Goal: Information Seeking & Learning: Learn about a topic

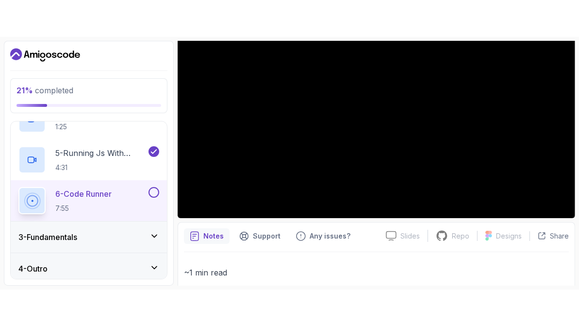
scroll to position [211, 0]
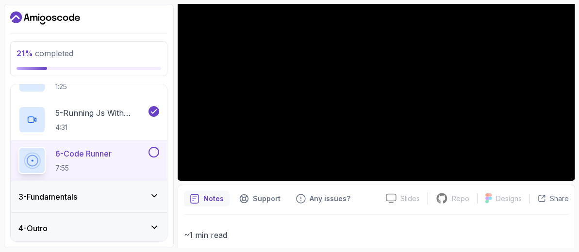
click at [107, 152] on p "6 - Code Runner" at bounding box center [83, 154] width 56 height 12
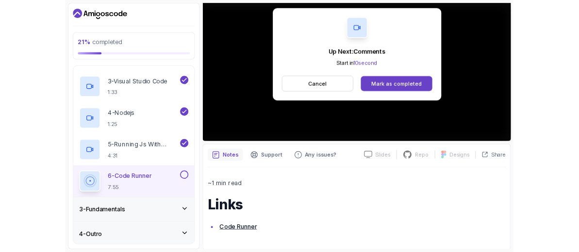
scroll to position [129, 0]
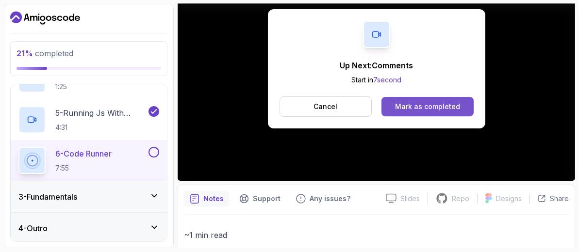
click at [427, 107] on div "Mark as completed" at bounding box center [427, 107] width 65 height 10
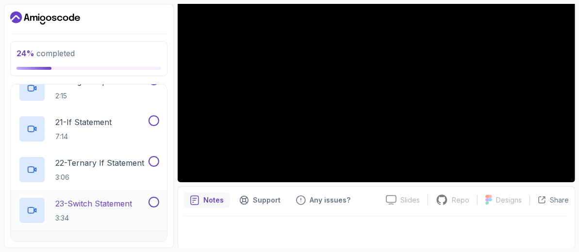
scroll to position [904, 0]
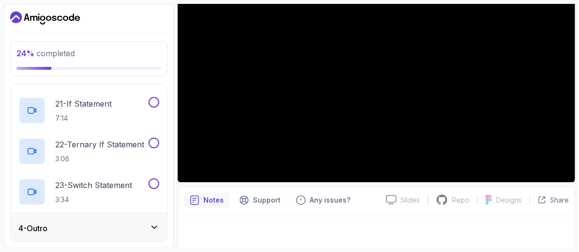
click at [146, 223] on div "4 - Outro" at bounding box center [88, 229] width 141 height 12
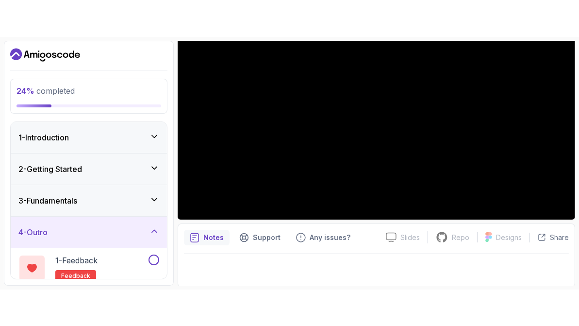
scroll to position [55, 0]
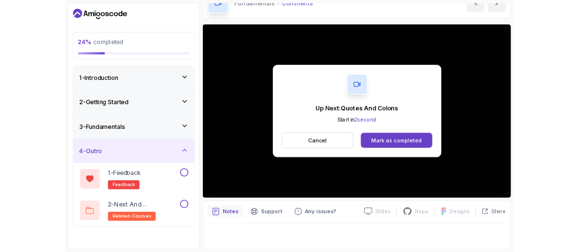
scroll to position [128, 0]
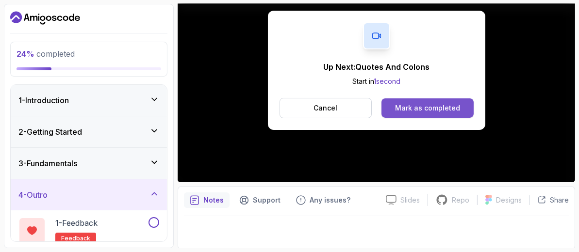
click at [434, 106] on div "Mark as completed" at bounding box center [427, 108] width 65 height 10
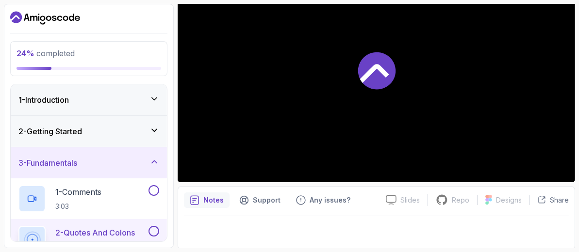
scroll to position [65, 0]
